Goal: Task Accomplishment & Management: Use online tool/utility

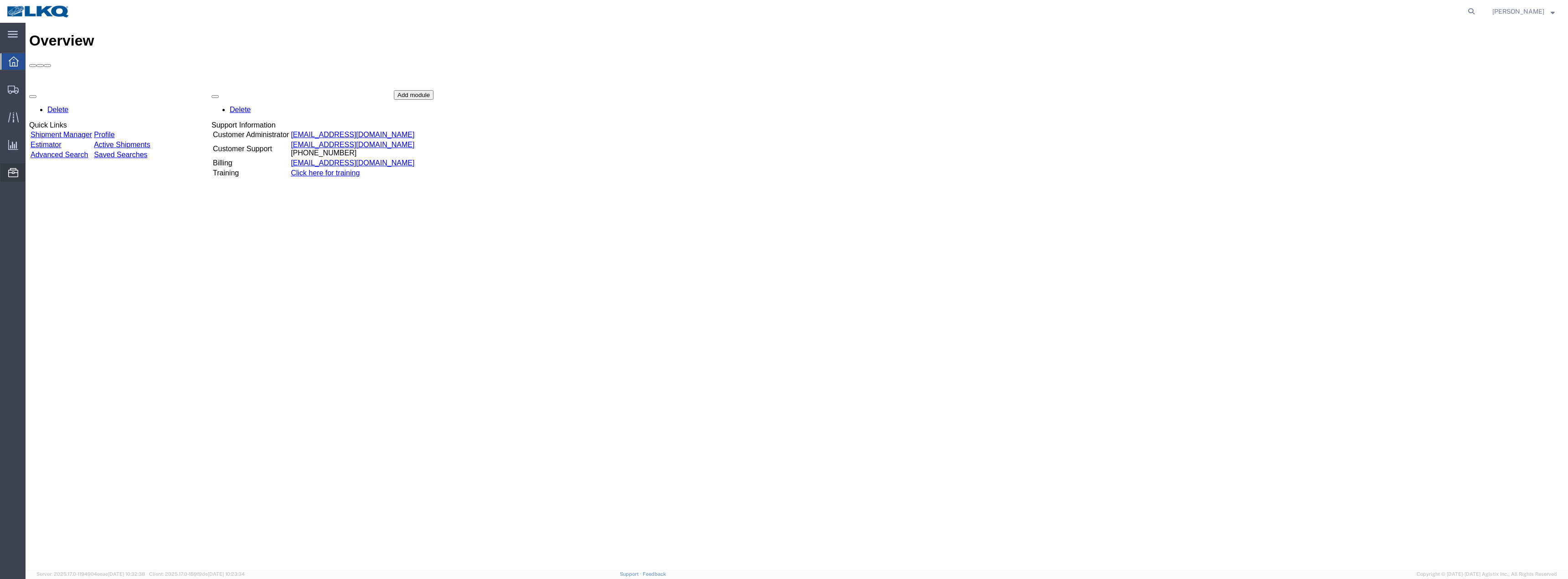
click at [0, 0] on span "Location Appointment" at bounding box center [0, 0] width 0 height 0
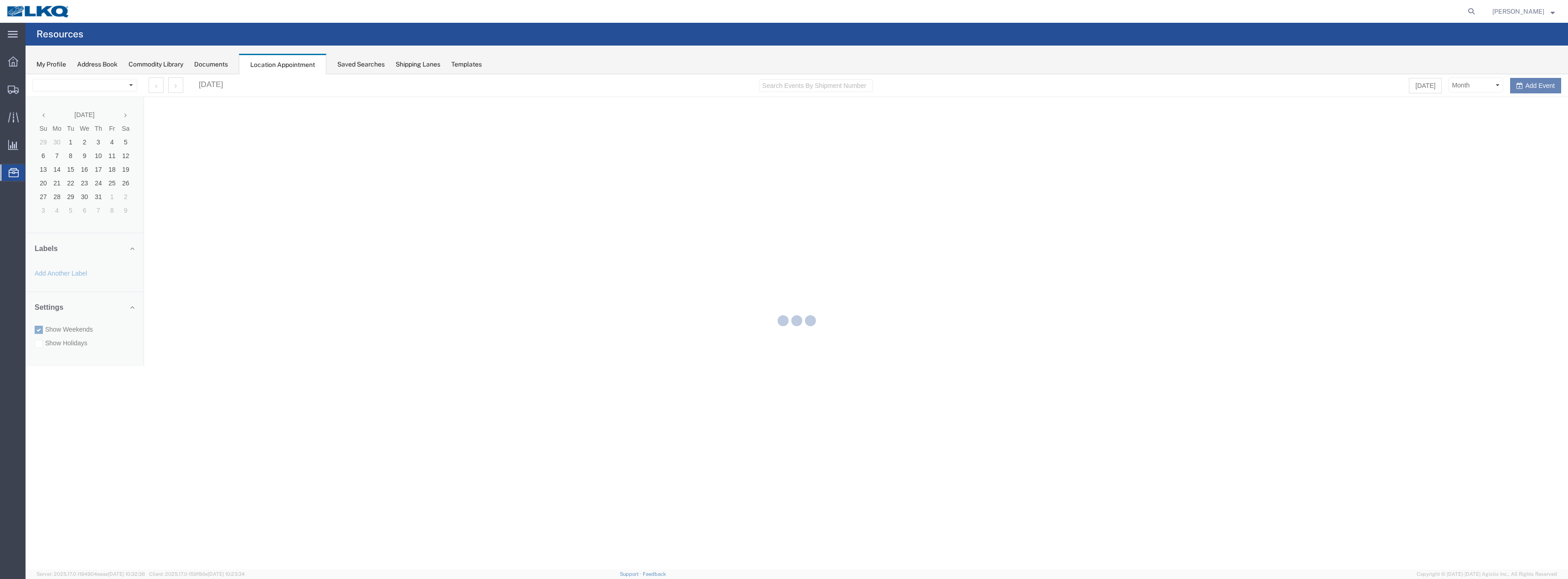
select select "28018"
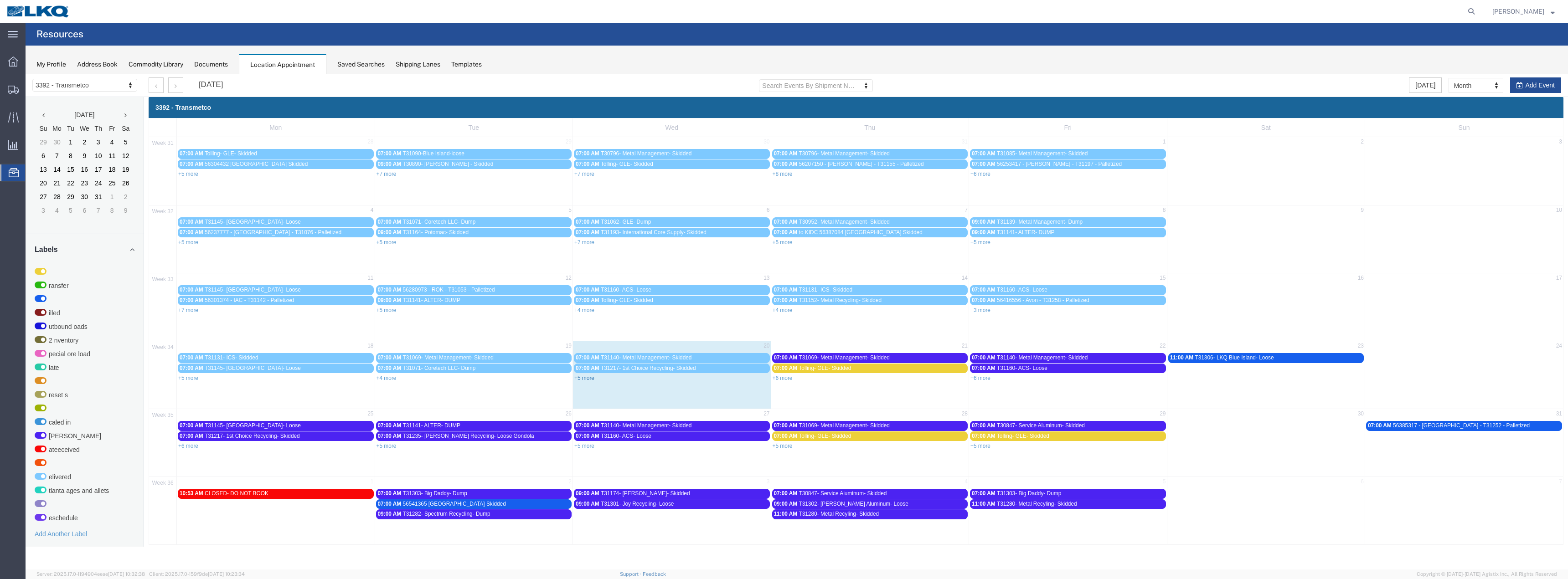
click at [585, 379] on link "+5 more" at bounding box center [584, 378] width 20 height 6
